Goal: Task Accomplishment & Management: Manage account settings

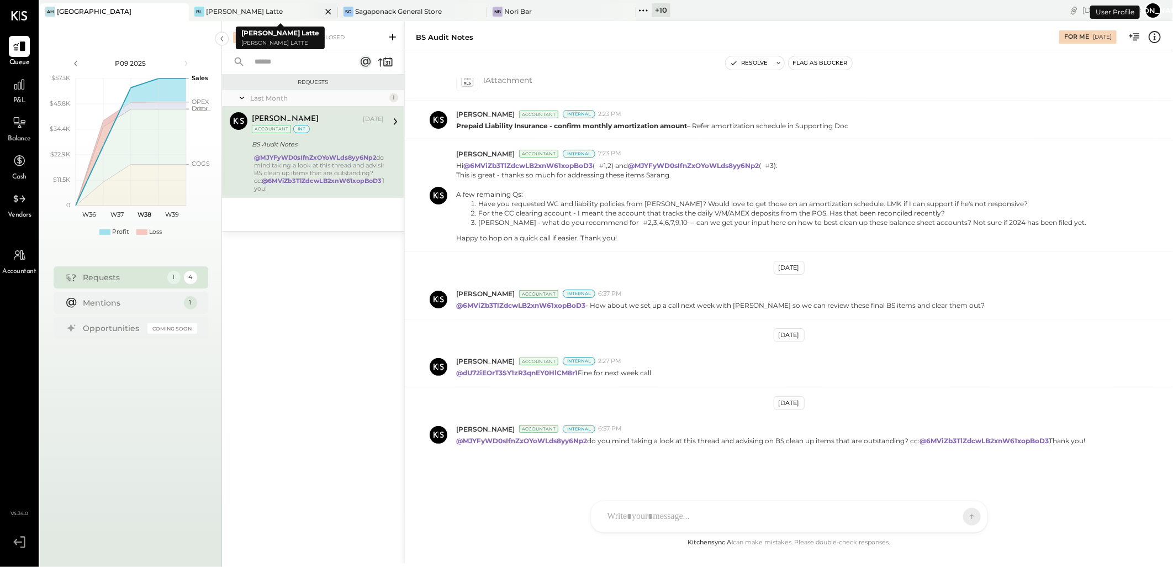
scroll to position [524, 0]
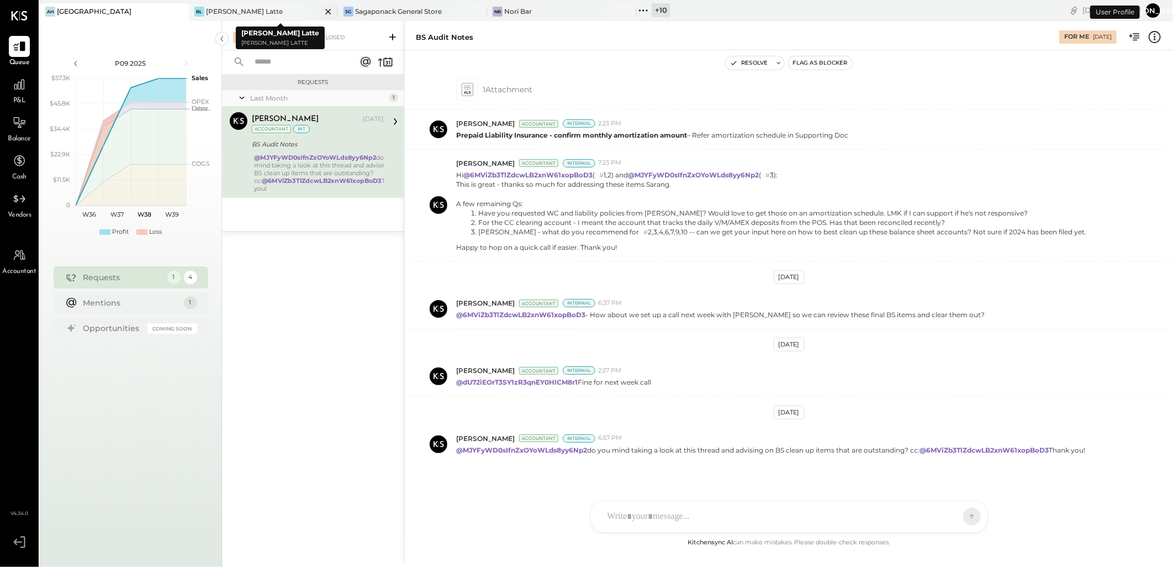
click at [328, 9] on icon at bounding box center [329, 11] width 14 height 13
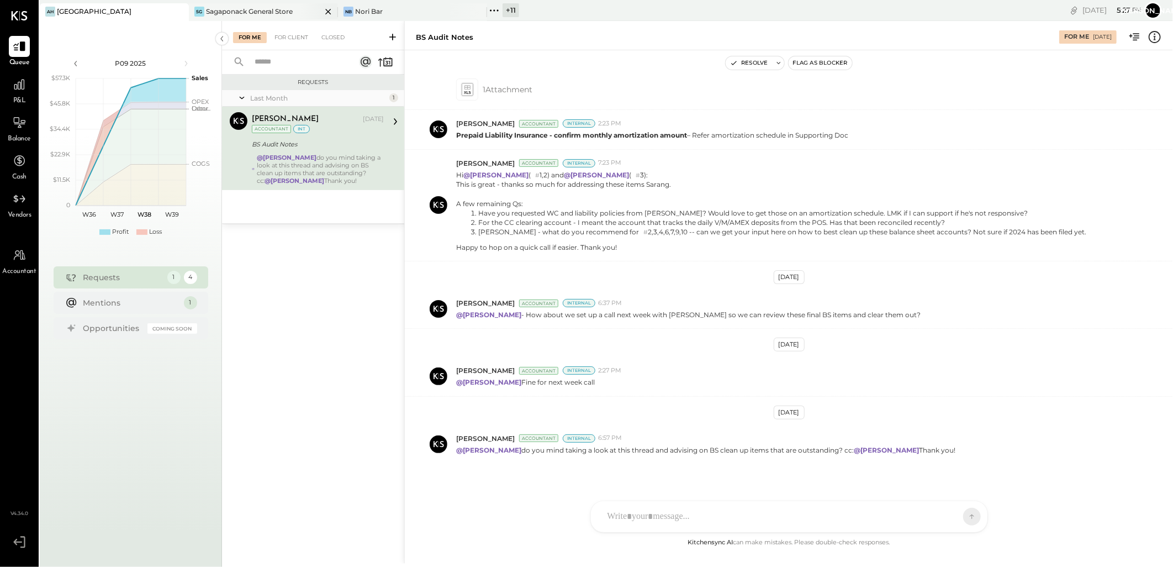
click at [241, 8] on div "Sagaponack General Store" at bounding box center [249, 11] width 87 height 9
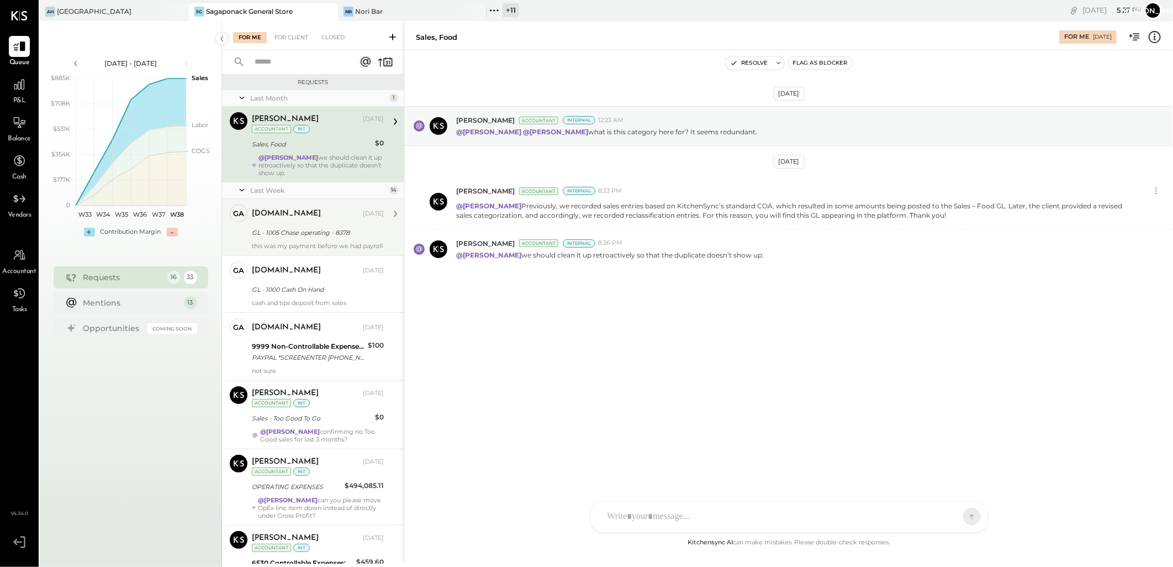
click at [299, 245] on div "this was my payment before we had payroll" at bounding box center [318, 246] width 132 height 8
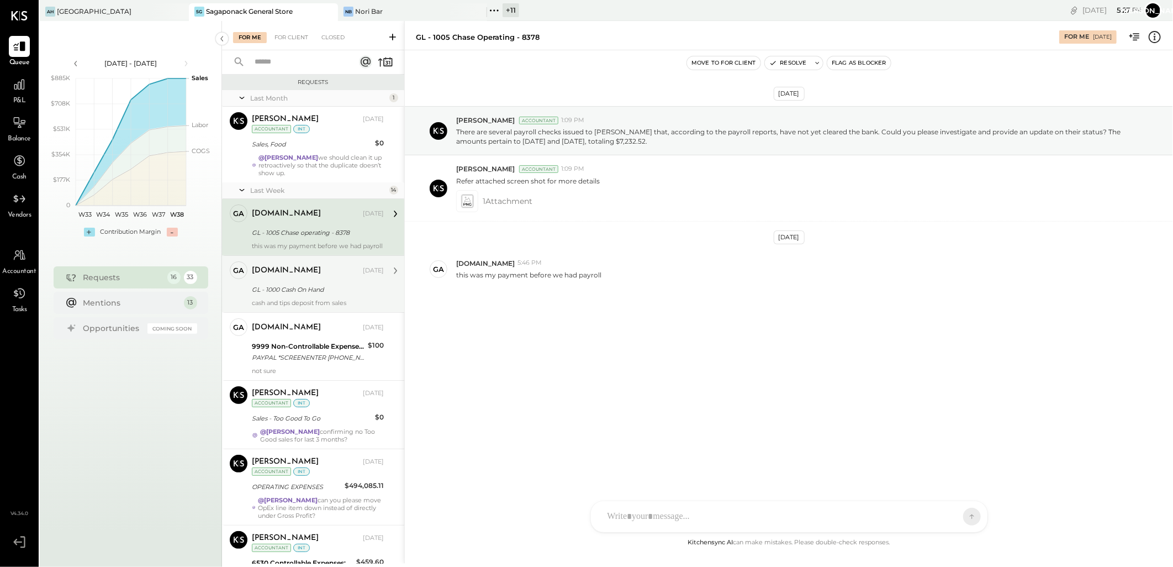
click at [317, 295] on div "GL - 1000 Cash On Hand" at bounding box center [316, 289] width 129 height 11
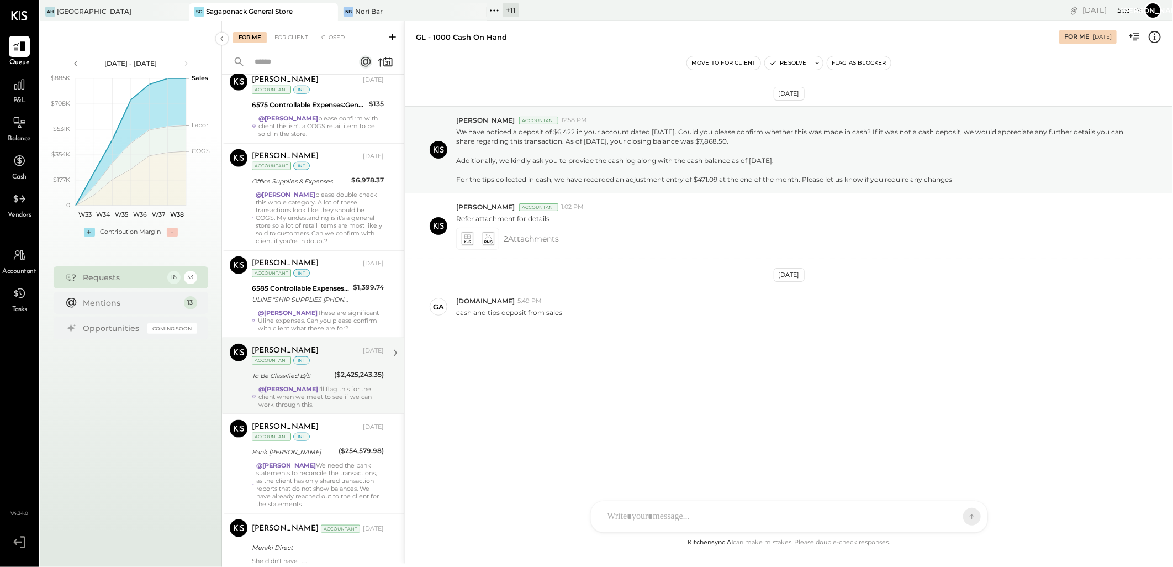
scroll to position [736, 0]
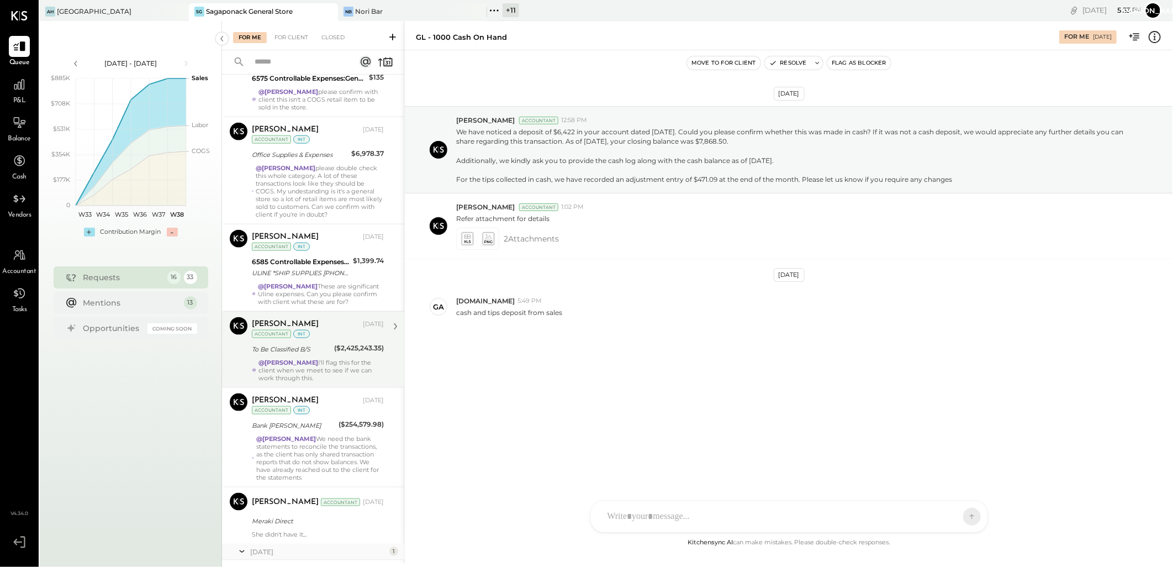
click at [307, 355] on div "To Be Classified B/S" at bounding box center [291, 349] width 79 height 11
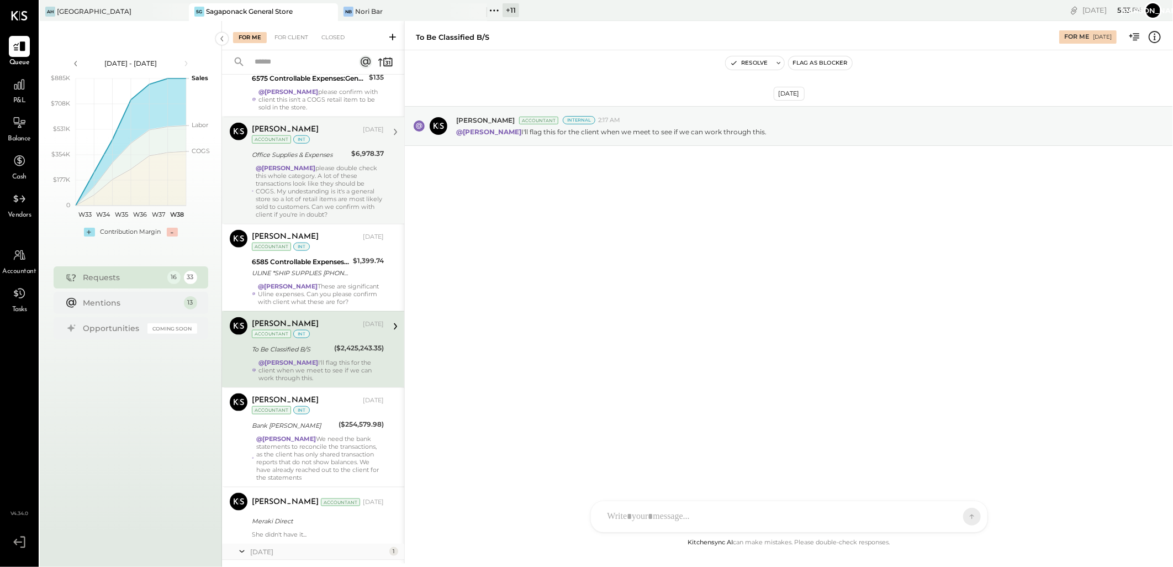
click at [301, 182] on div "@[PERSON_NAME] please double check this whole category. A lot of these transact…" at bounding box center [320, 191] width 128 height 54
